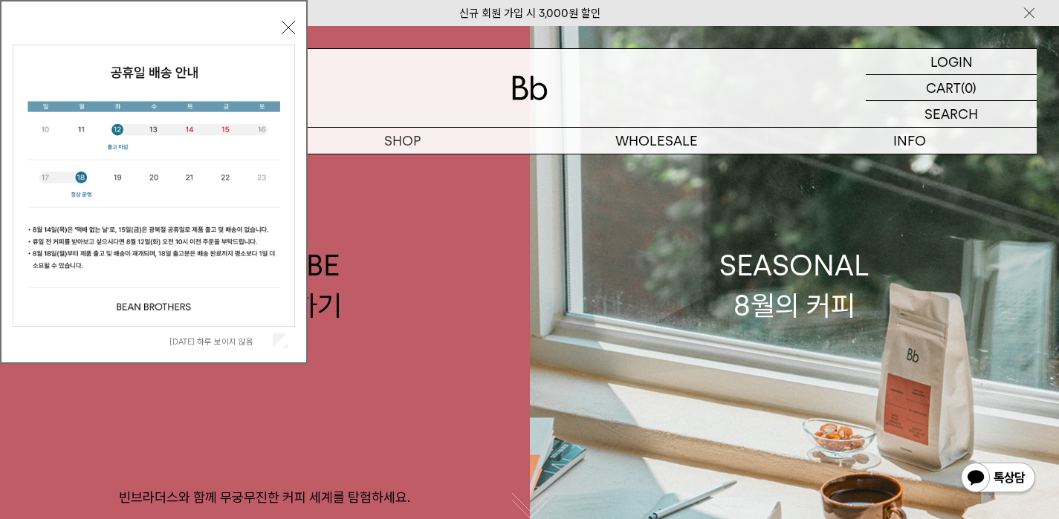
click at [293, 31] on button "닫기" at bounding box center [288, 27] width 13 height 13
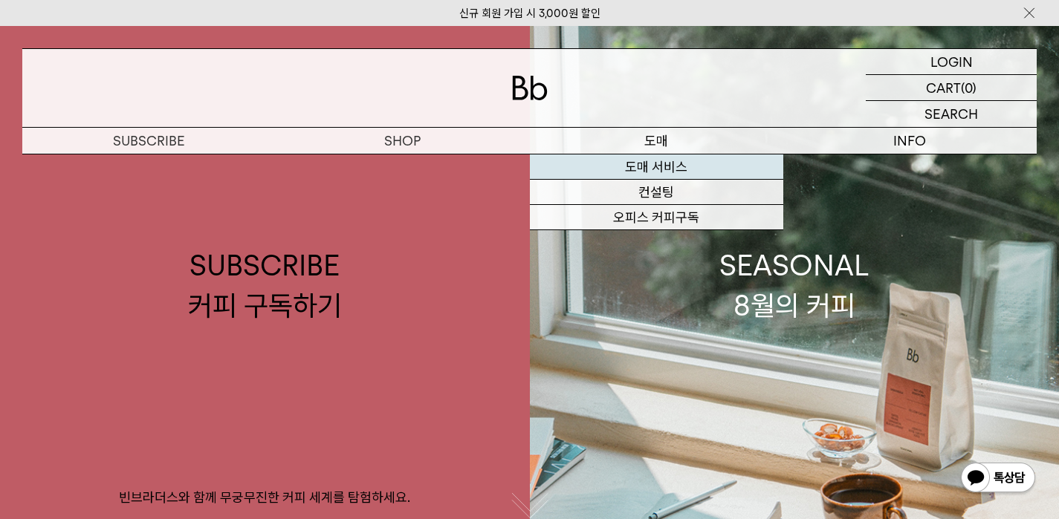
click at [661, 171] on link "도매 서비스" at bounding box center [656, 167] width 253 height 25
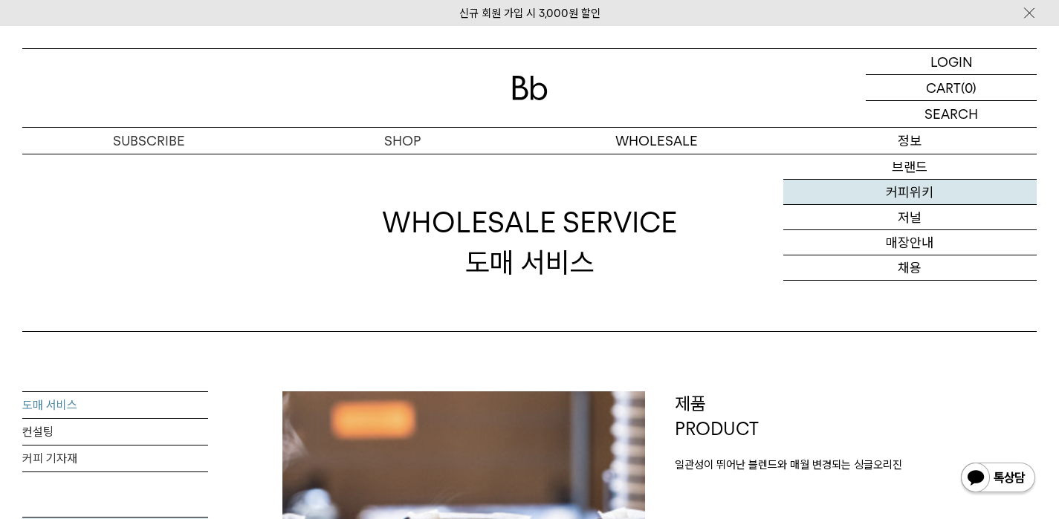
click at [909, 192] on link "커피위키" at bounding box center [909, 192] width 253 height 25
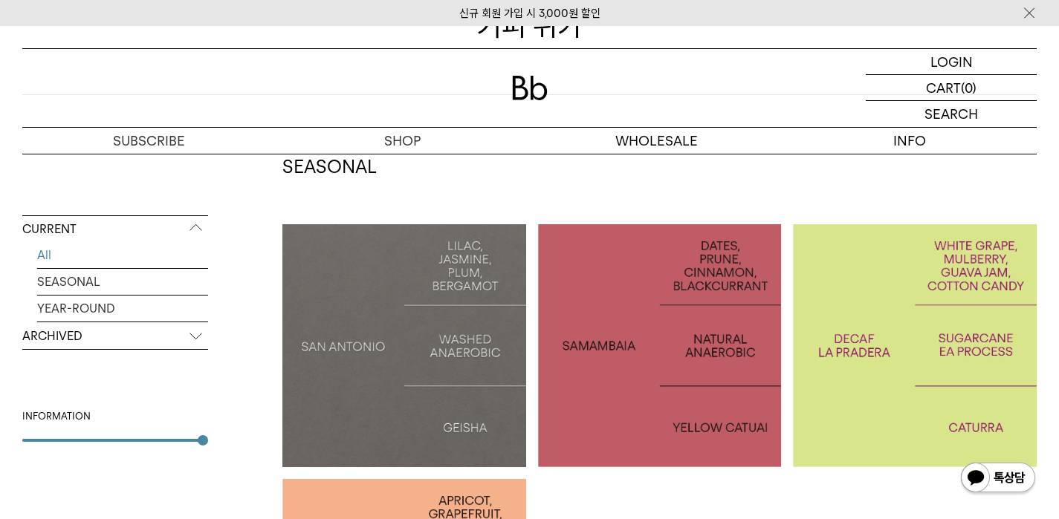
scroll to position [247, 0]
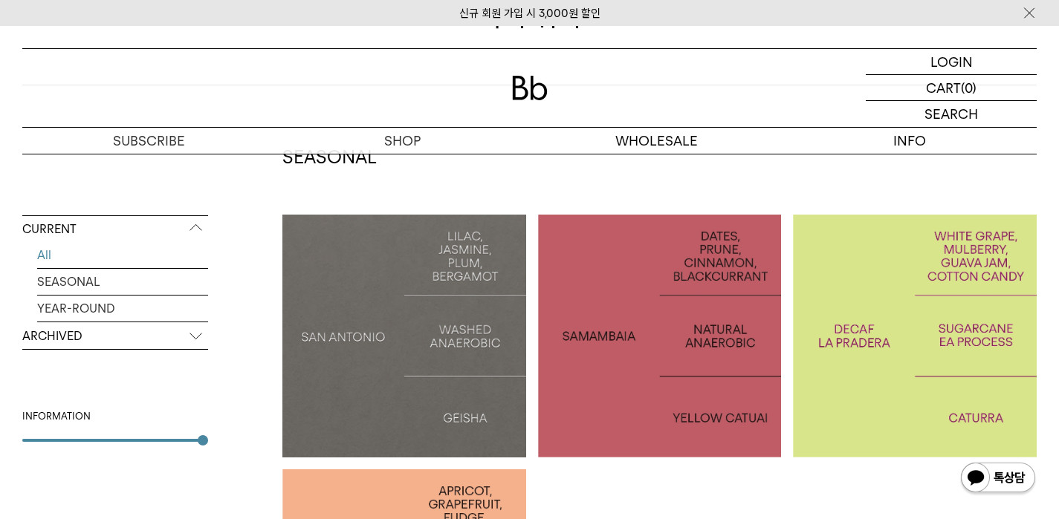
click at [207, 444] on div "CURRENT All SEASONAL YEAR-ROUND ARCHIVED 2025 2024 2023 2022 2021 2020 2019 201…" at bounding box center [115, 396] width 186 height 360
click at [149, 441] on div at bounding box center [115, 440] width 186 height 3
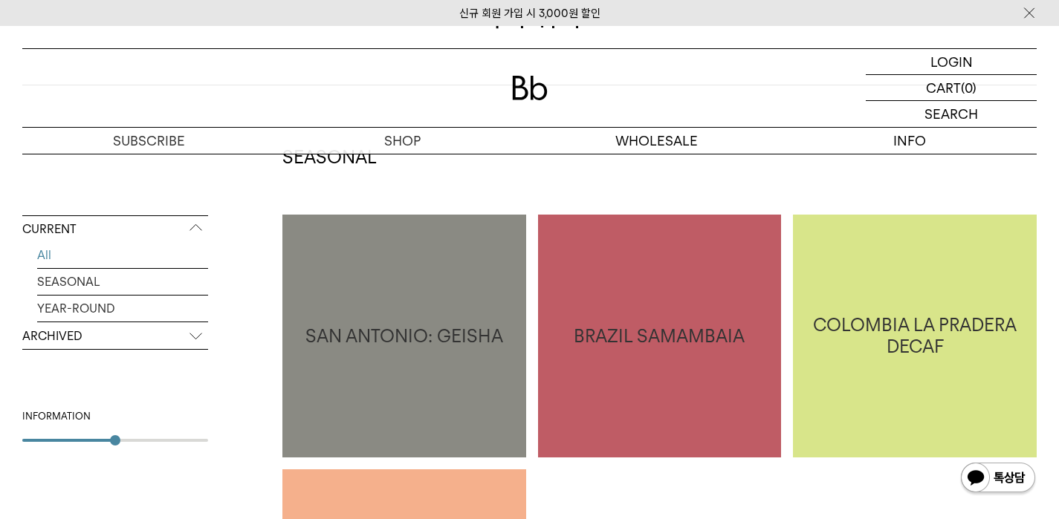
type input "*"
click at [193, 446] on div "CURRENT All SEASONAL YEAR-ROUND ARCHIVED 2025 2024 2023 2022 2021 2020 2019 201…" at bounding box center [115, 396] width 186 height 360
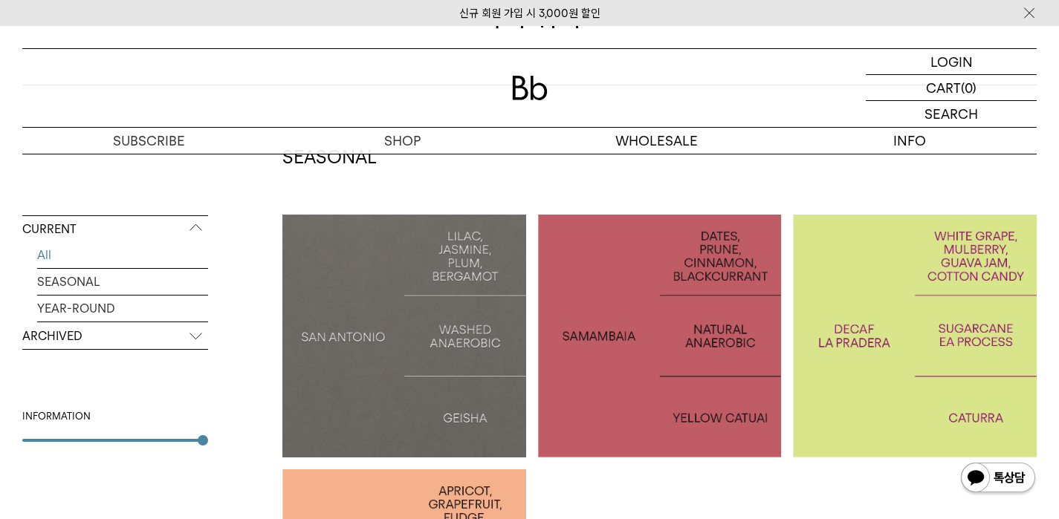
click at [194, 343] on p "ARCHIVED" at bounding box center [115, 336] width 186 height 27
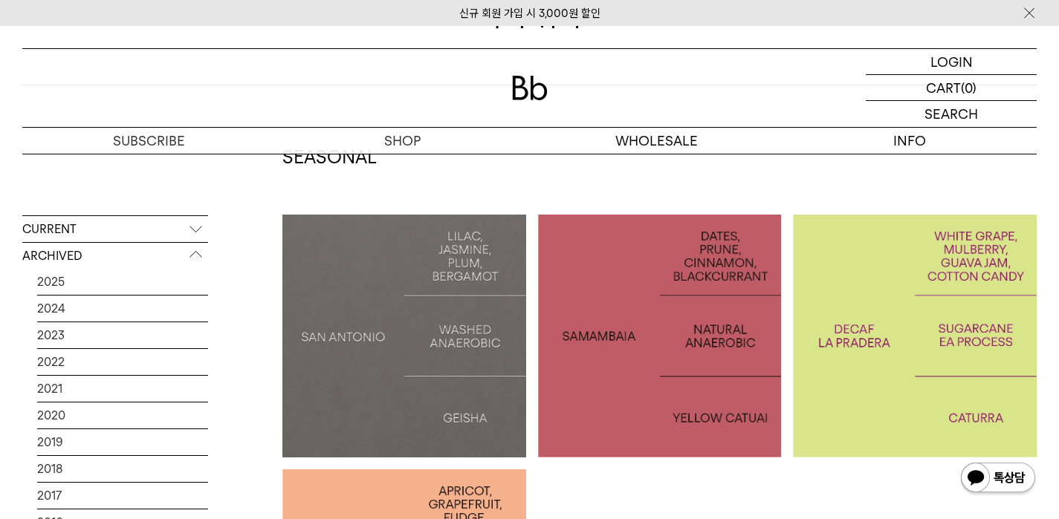
click at [198, 259] on p "ARCHIVED" at bounding box center [115, 256] width 186 height 27
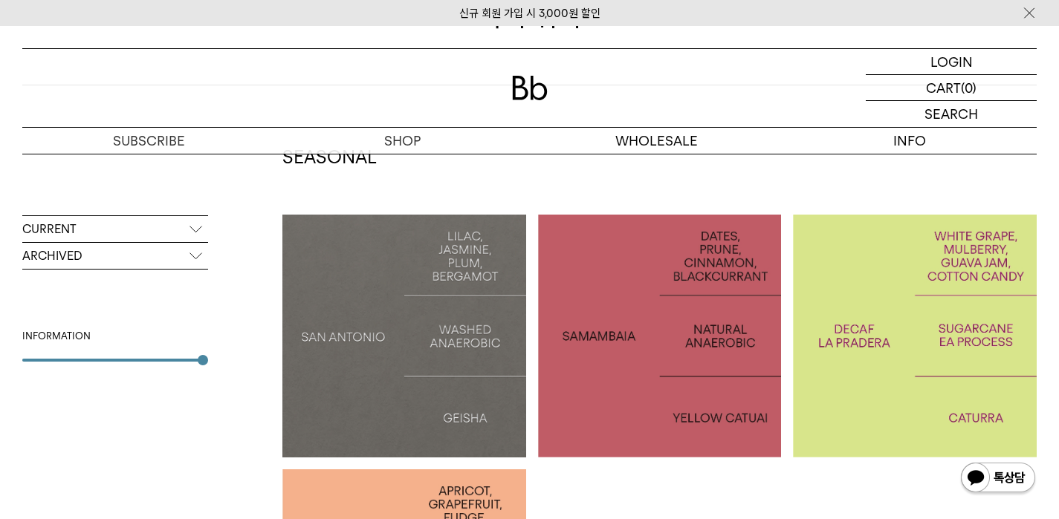
click at [199, 227] on p "CURRENT" at bounding box center [115, 229] width 186 height 27
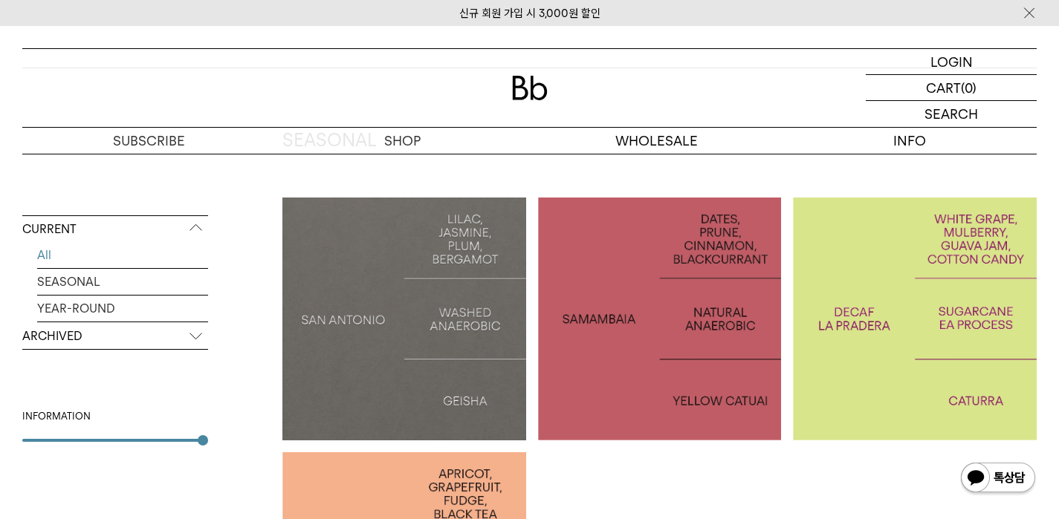
scroll to position [256, 0]
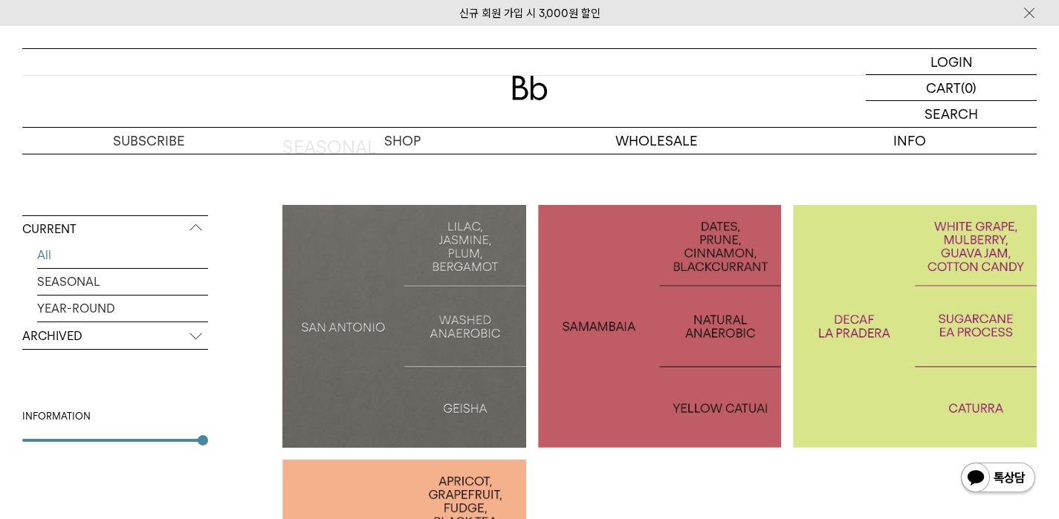
click at [461, 349] on div at bounding box center [404, 327] width 244 height 244
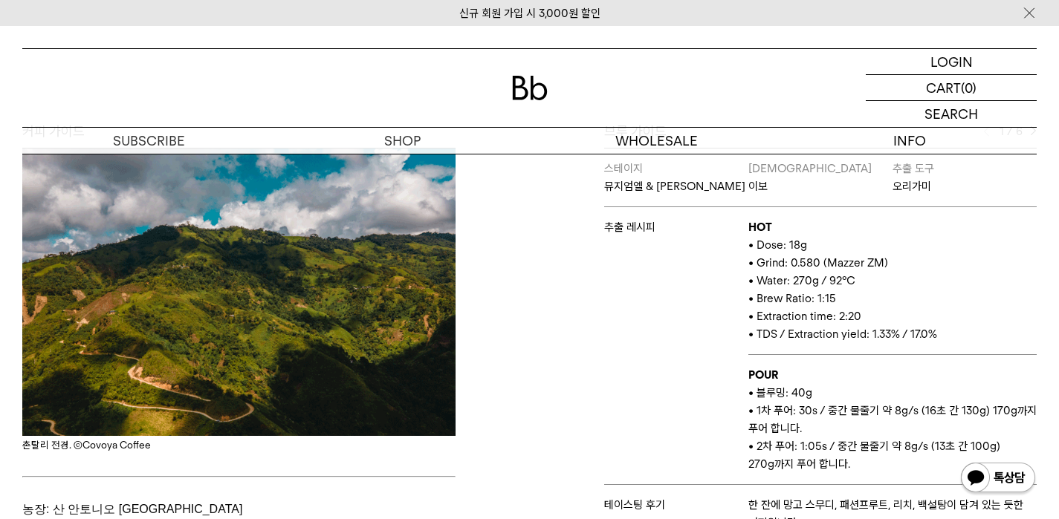
scroll to position [554, 0]
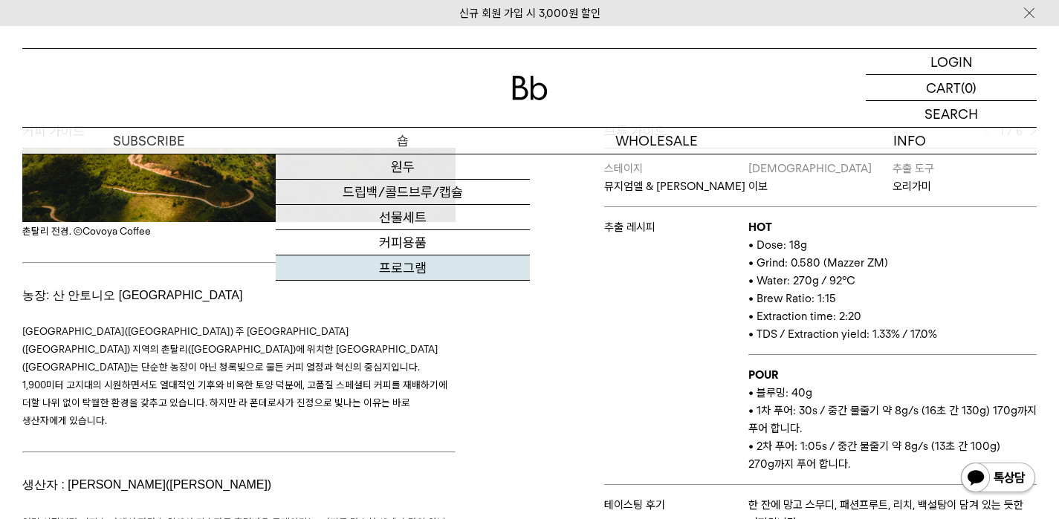
click at [399, 265] on link "프로그램" at bounding box center [402, 268] width 253 height 25
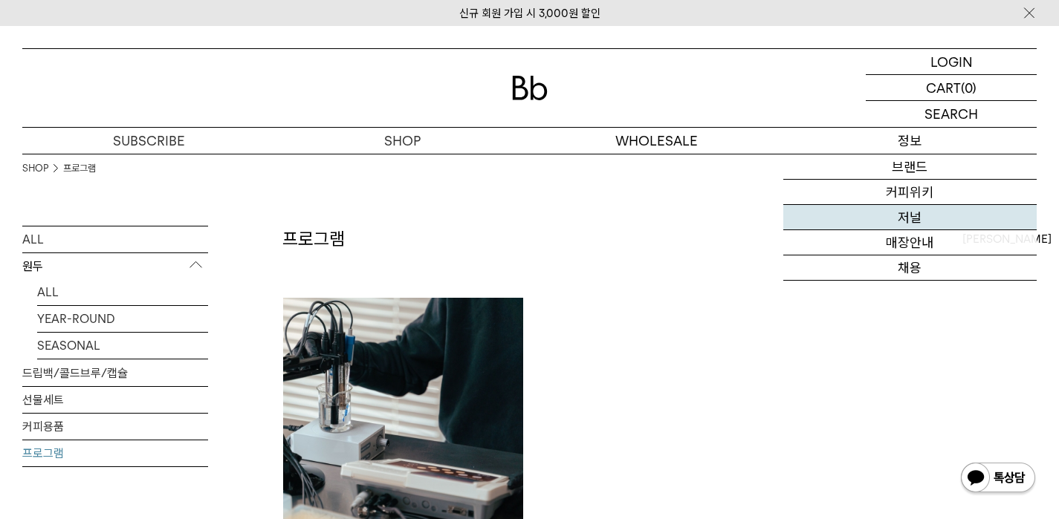
click at [905, 219] on link "저널" at bounding box center [909, 217] width 253 height 25
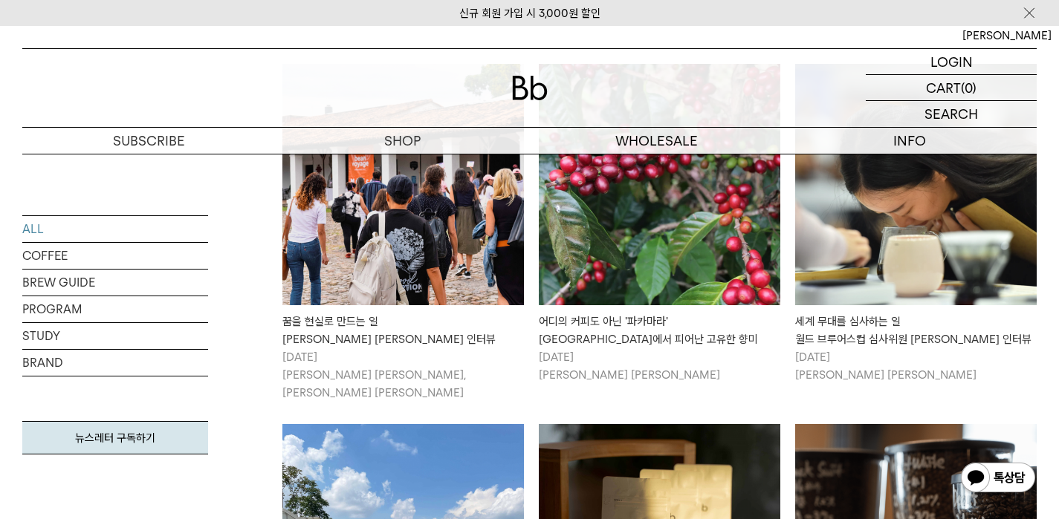
scroll to position [397, 0]
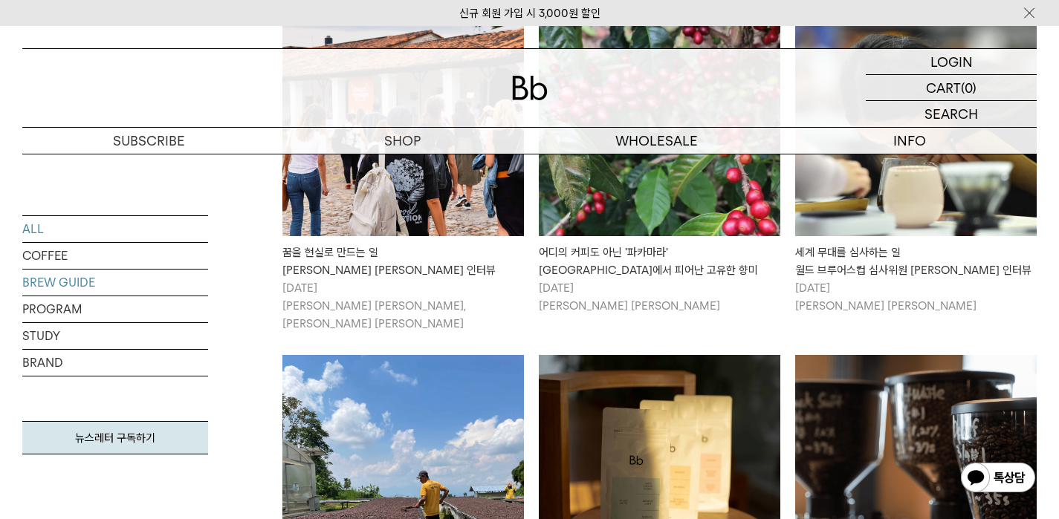
click at [55, 287] on link "BREW GUIDE" at bounding box center [115, 283] width 186 height 26
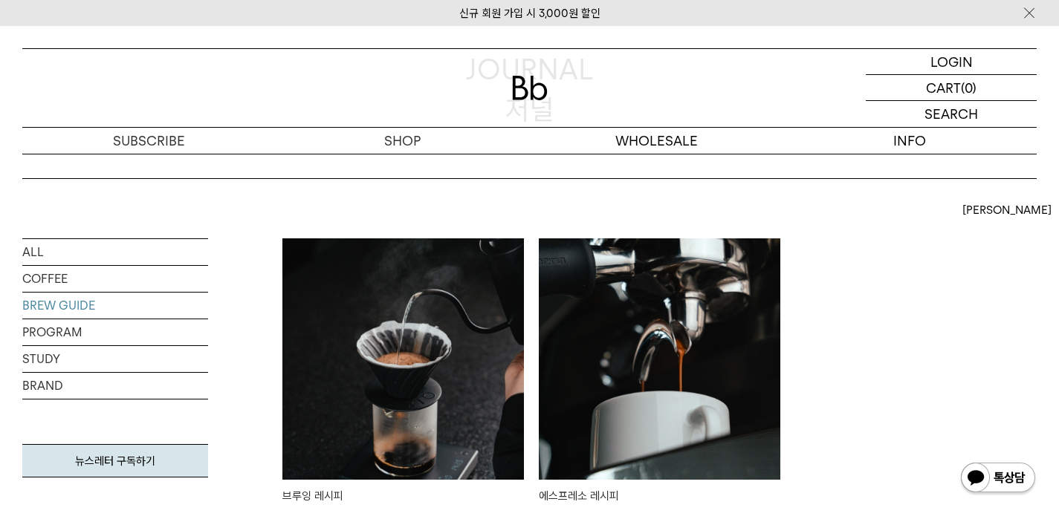
scroll to position [241, 0]
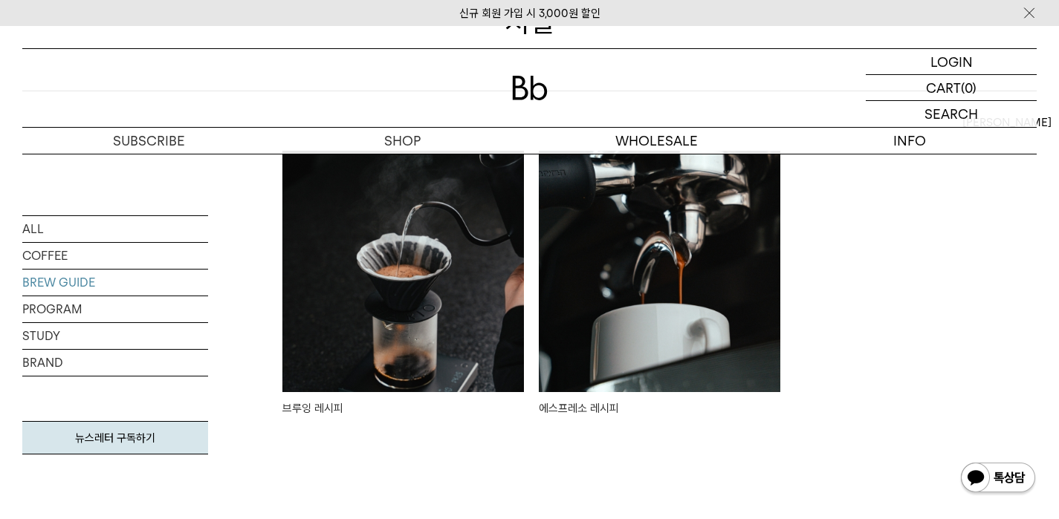
click at [642, 249] on img at bounding box center [660, 272] width 242 height 242
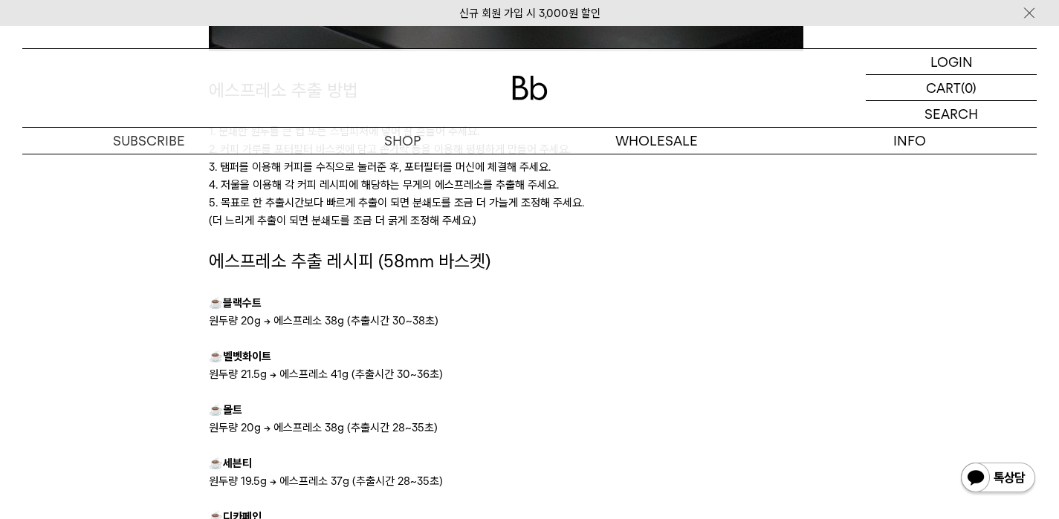
scroll to position [603, 0]
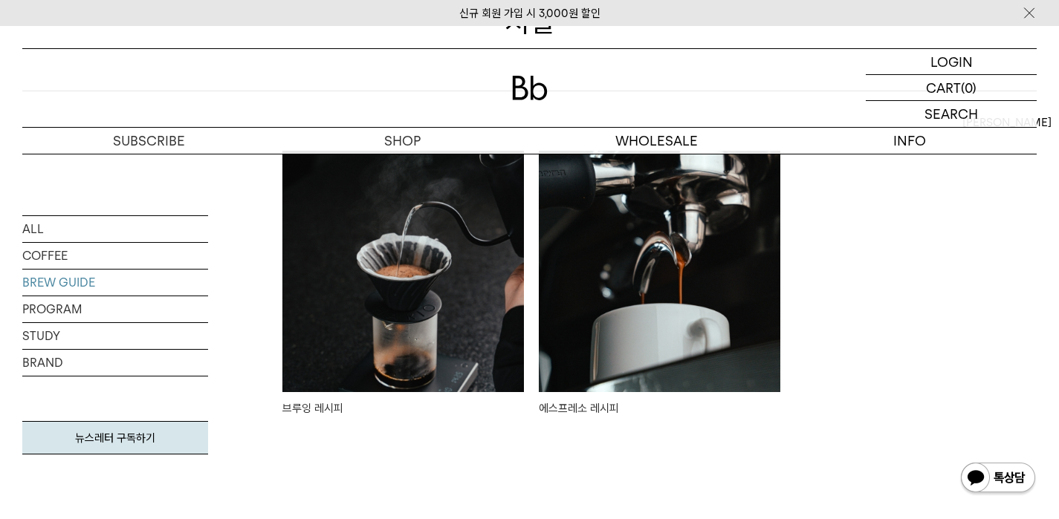
click at [384, 297] on img at bounding box center [403, 272] width 242 height 242
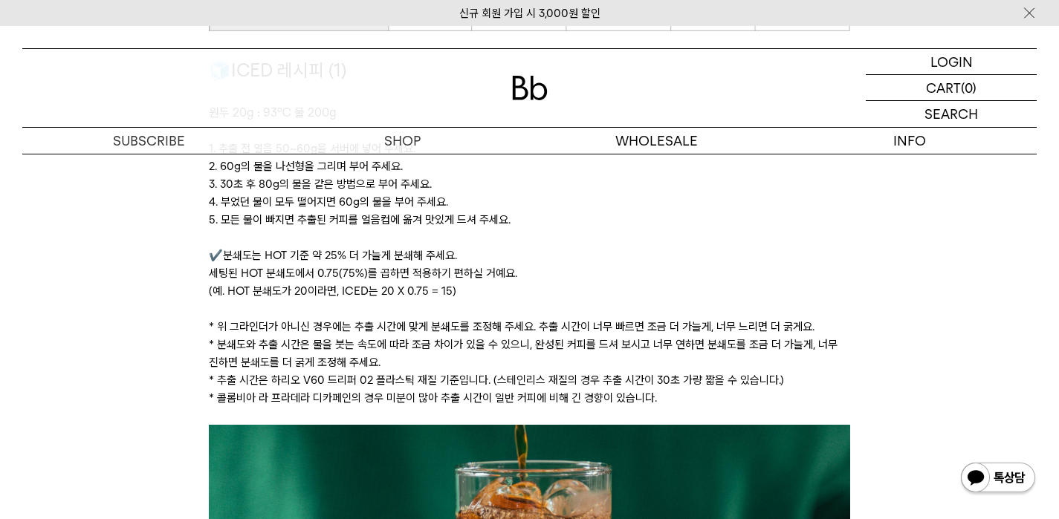
scroll to position [2229, 0]
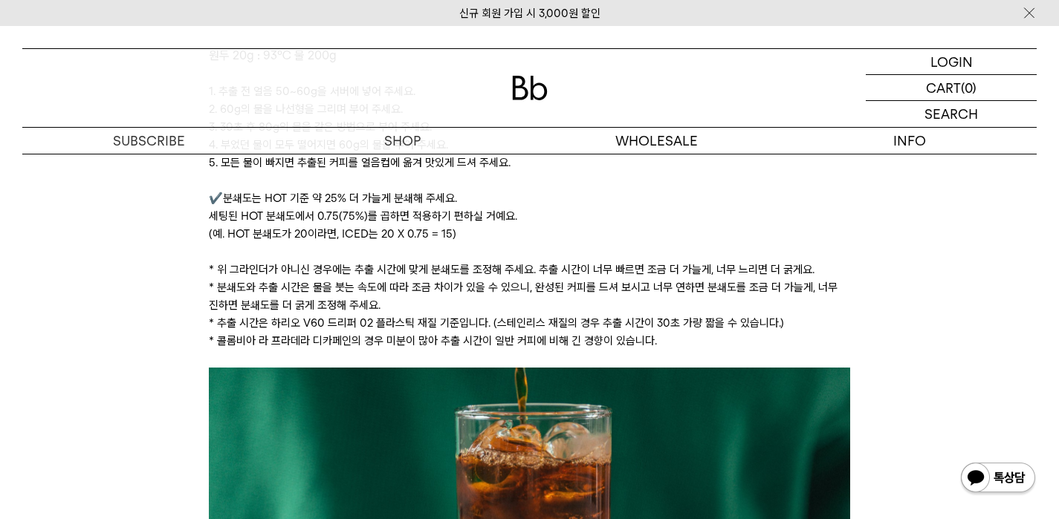
drag, startPoint x: 329, startPoint y: 203, endPoint x: 444, endPoint y: 258, distance: 127.6
click at [446, 259] on div "🧊ICED 레시피 (1) 원두 20g : 93℃ 물 200g ﻿ 1. 추출 전 얼음 50~60g을 서버에 넣어 주세요. 2. 60g의 물을 나…" at bounding box center [529, 183] width 641 height 369
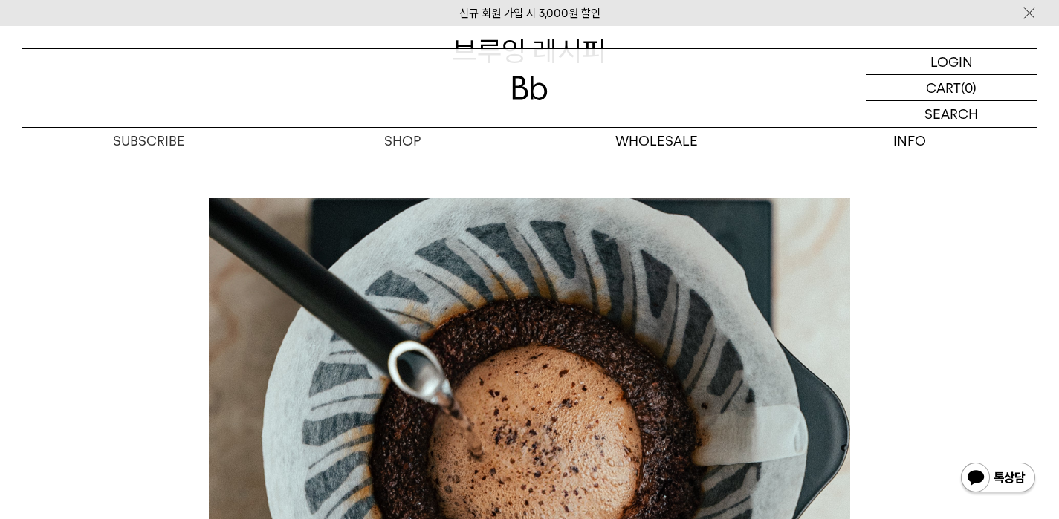
scroll to position [0, 0]
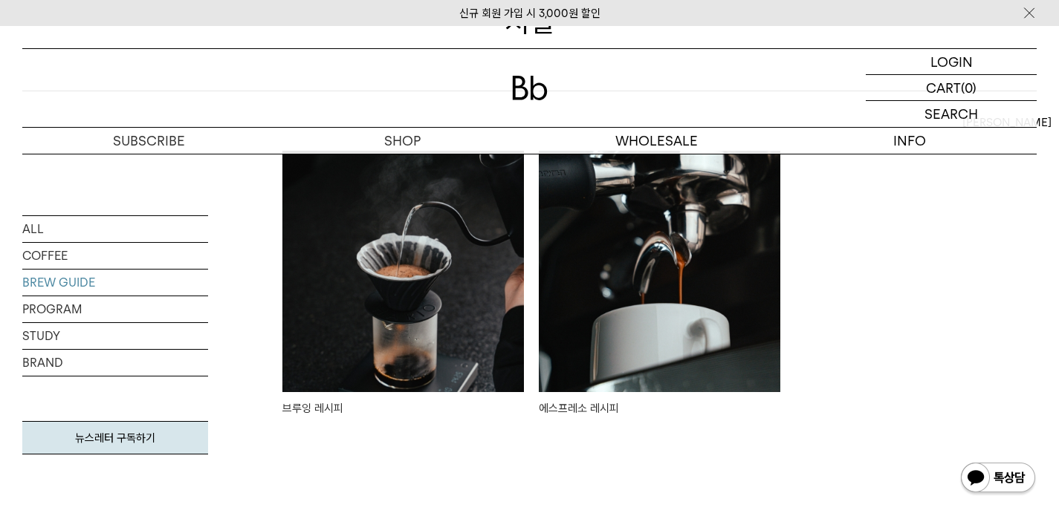
click at [632, 295] on img at bounding box center [660, 272] width 242 height 242
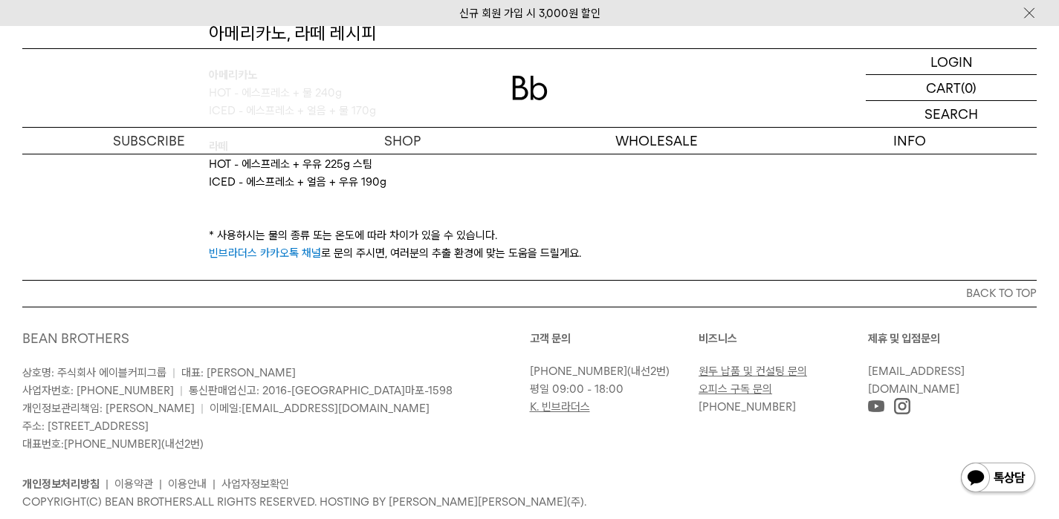
scroll to position [2350, 0]
